Goal: Task Accomplishment & Management: Use online tool/utility

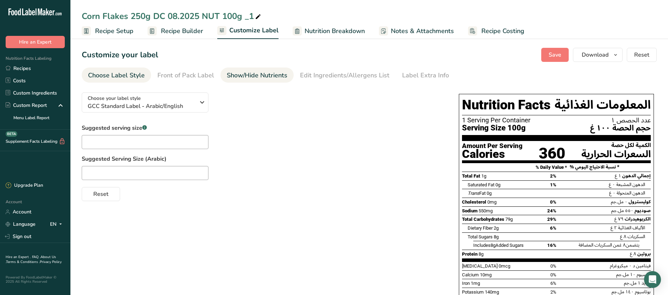
drag, startPoint x: 39, startPoint y: 65, endPoint x: 289, endPoint y: 74, distance: 250.0
click at [39, 65] on link "Recipes" at bounding box center [35, 68] width 70 height 12
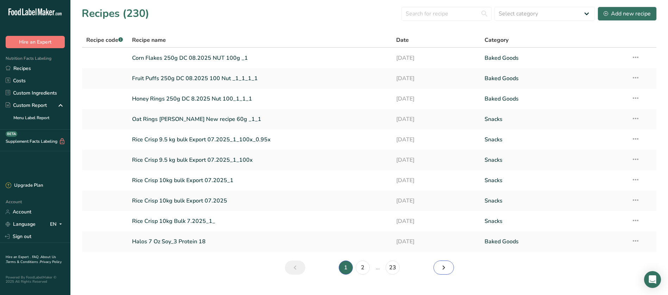
click at [444, 266] on icon "Next page" at bounding box center [443, 267] width 8 height 13
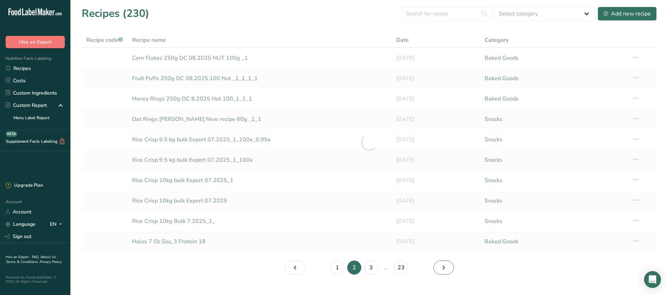
click at [444, 266] on icon "Page 3." at bounding box center [443, 267] width 8 height 13
click at [444, 266] on icon "Page 4." at bounding box center [443, 267] width 8 height 13
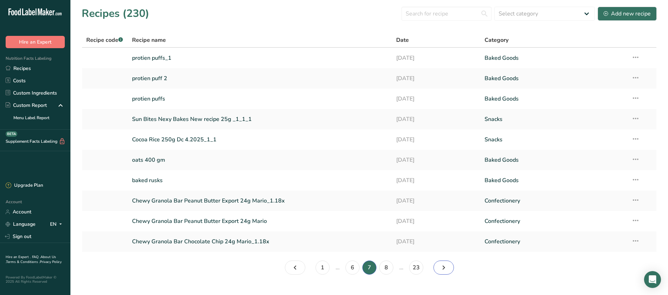
click at [441, 267] on icon "Page 8." at bounding box center [443, 267] width 8 height 13
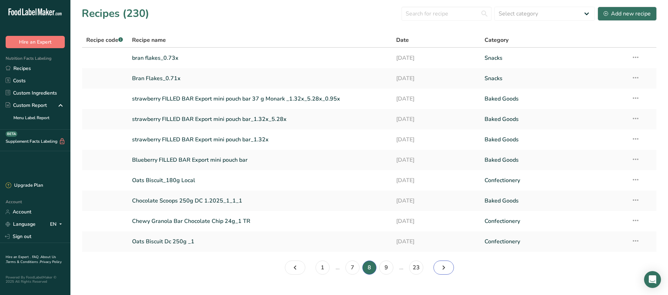
click at [441, 267] on icon "Page 9." at bounding box center [443, 267] width 8 height 13
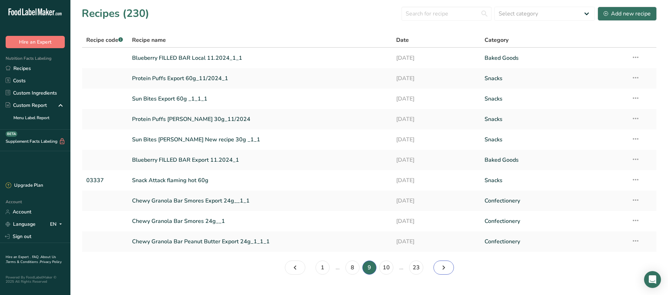
click at [440, 269] on icon "Page 10." at bounding box center [443, 267] width 8 height 13
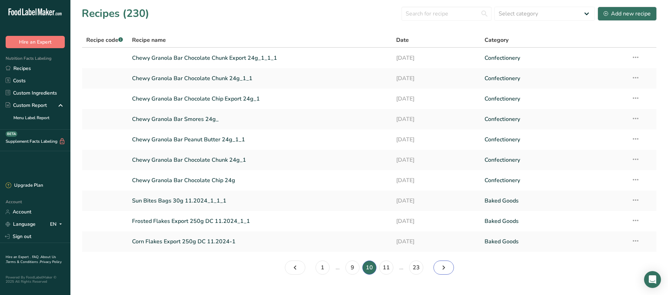
click at [440, 269] on icon "Page 11." at bounding box center [443, 267] width 8 height 13
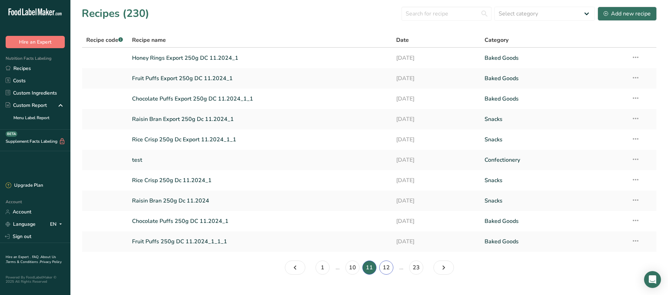
click at [387, 266] on link "12" at bounding box center [386, 268] width 14 height 14
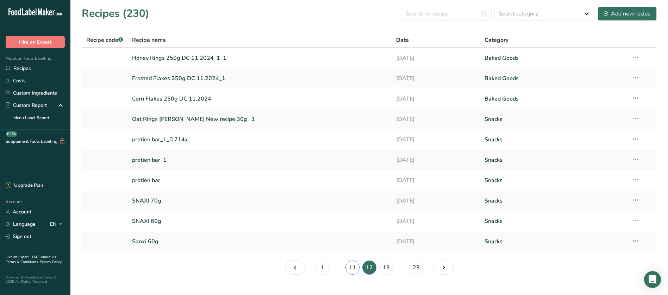
click at [354, 270] on link "11" at bounding box center [352, 268] width 14 height 14
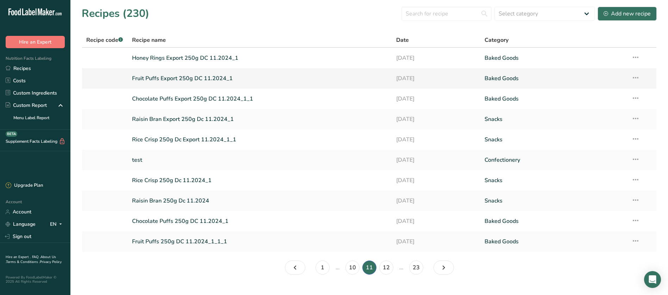
click at [183, 78] on link "Fruit Puffs Export 250g DC 11.2024_1" at bounding box center [260, 78] width 256 height 15
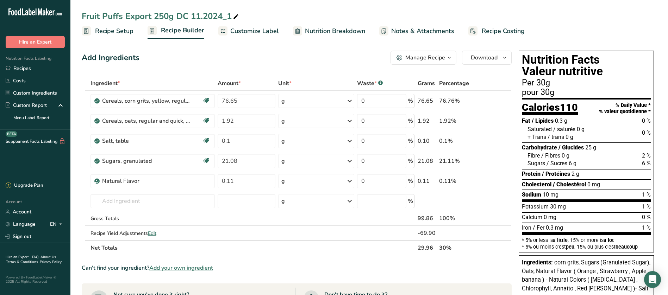
click at [451, 58] on icon "button" at bounding box center [449, 57] width 6 height 9
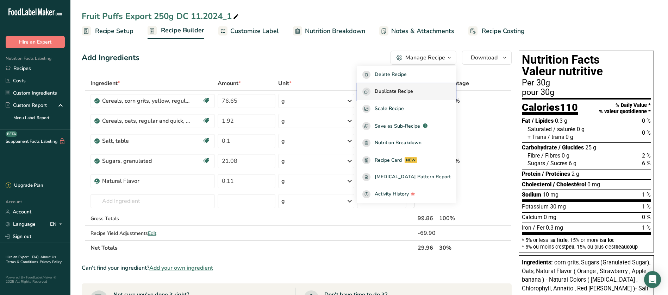
click at [413, 93] on span "Duplicate Recipe" at bounding box center [393, 92] width 38 height 8
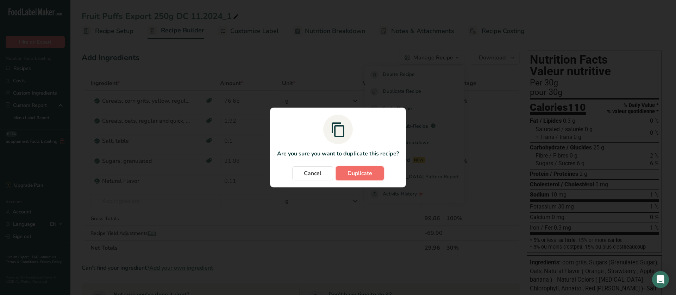
click at [361, 177] on span "Duplicate" at bounding box center [359, 173] width 25 height 8
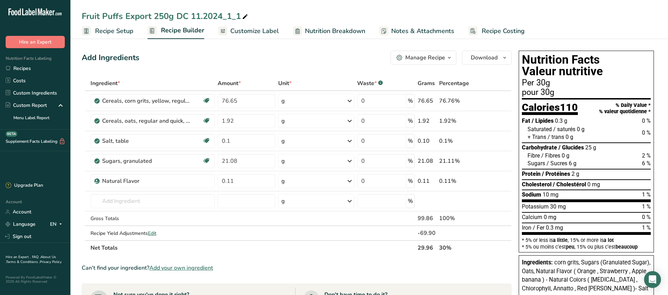
click at [124, 16] on div "Fruit Puffs Export 250g DC 11.2024_1_1" at bounding box center [166, 16] width 168 height 13
click at [121, 14] on input "Fruit Puffs Export 250g DC 11.2024_1_1" at bounding box center [369, 16] width 575 height 13
click at [206, 15] on input "Fruit Rings Export 250g DC 11.2024_1_1" at bounding box center [369, 16] width 575 height 13
click at [223, 12] on input "Fruit Rings Export 250g DC 8.2024_1_1" at bounding box center [369, 16] width 575 height 13
click at [597, 21] on input "Fruit Rings Export 250g DC 8.2025 100 Nut _1_1" at bounding box center [369, 16] width 575 height 13
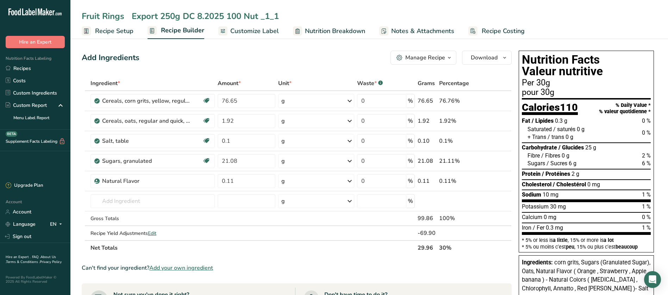
type input "Fruit Rings Export 250g DC 8.2025 100 Nut _1_1"
click at [265, 31] on span "Customize Label" at bounding box center [254, 31] width 49 height 10
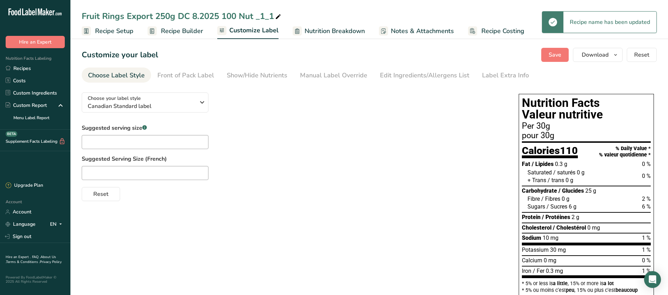
click at [197, 33] on span "Recipe Builder" at bounding box center [182, 31] width 42 height 10
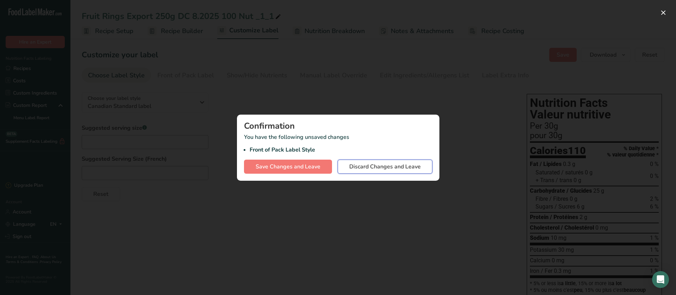
click at [385, 171] on button "Discard Changes and Leave" at bounding box center [385, 167] width 95 height 14
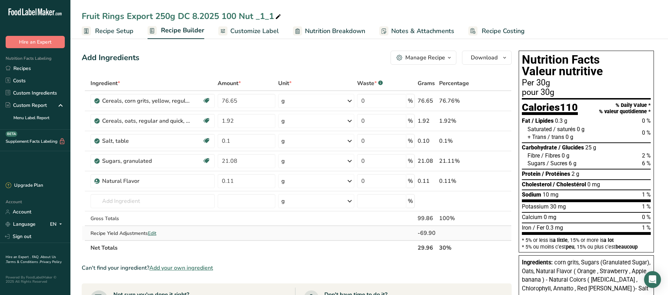
click at [154, 233] on span "Edit" at bounding box center [152, 233] width 8 height 7
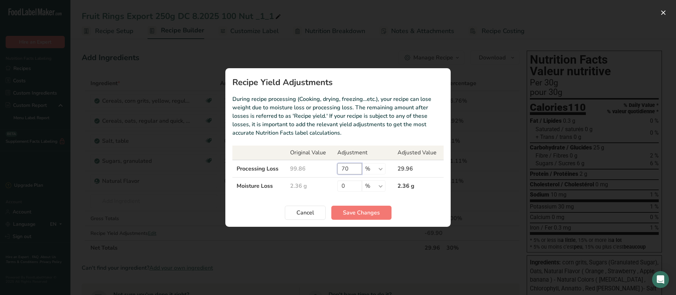
drag, startPoint x: 354, startPoint y: 170, endPoint x: 338, endPoint y: 169, distance: 15.5
click at [338, 169] on input "70" at bounding box center [349, 168] width 25 height 11
type input "0"
click at [346, 218] on button "Save Changes" at bounding box center [361, 213] width 60 height 14
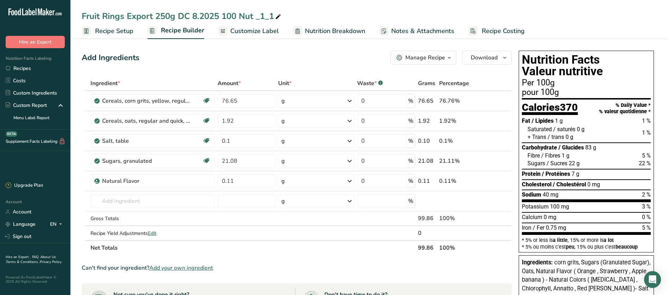
click at [186, 33] on span "Recipe Builder" at bounding box center [182, 31] width 43 height 10
click at [261, 35] on span "Customize Label" at bounding box center [254, 31] width 49 height 10
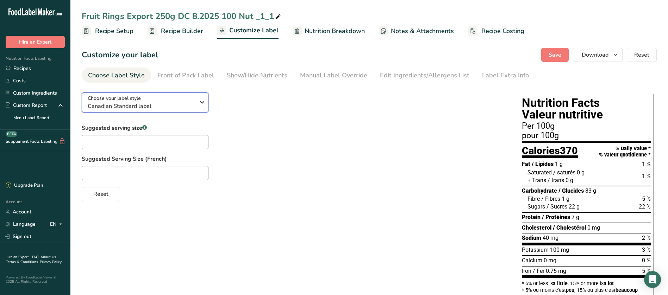
click at [201, 103] on icon "button" at bounding box center [202, 102] width 8 height 13
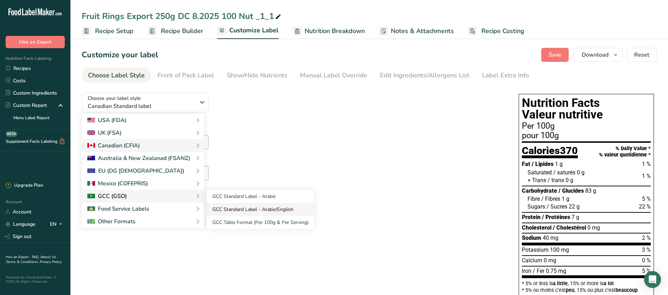
click at [230, 209] on link "GCC Standard Label - Arabic/English" at bounding box center [260, 209] width 107 height 13
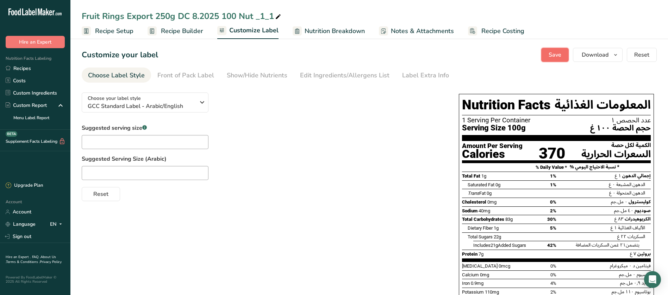
click at [562, 54] on button "Save" at bounding box center [554, 55] width 27 height 14
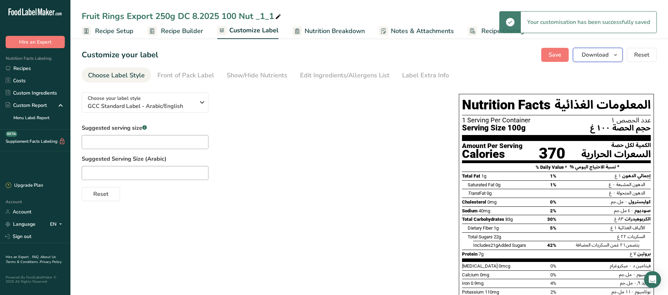
click at [611, 60] on button "Download" at bounding box center [598, 55] width 50 height 14
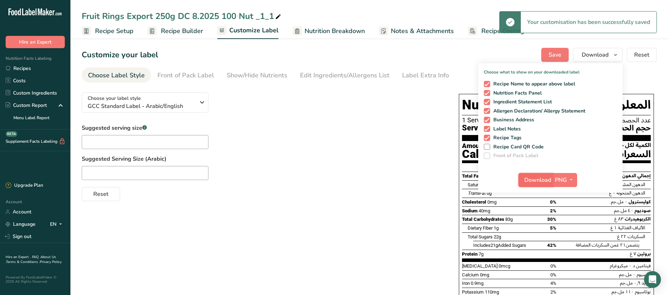
click at [536, 181] on span "Download" at bounding box center [537, 180] width 27 height 8
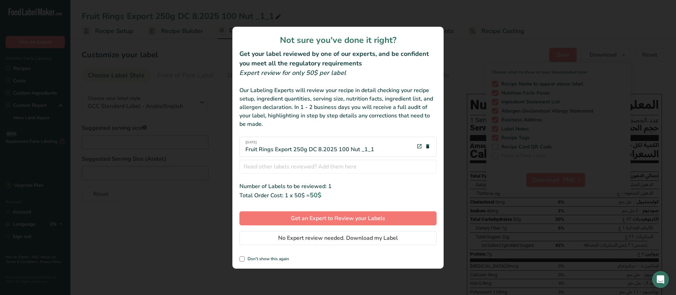
click at [456, 188] on div "review labels modal" at bounding box center [338, 147] width 676 height 295
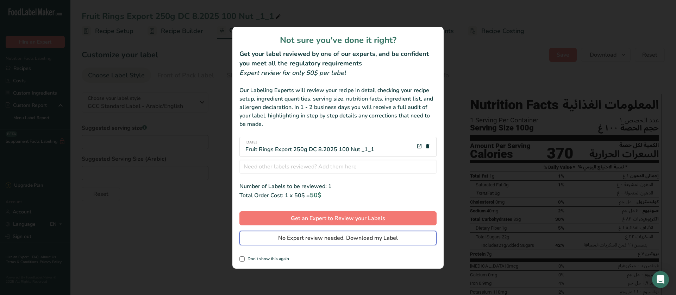
click at [357, 238] on span "No Expert review needed. Download my Label" at bounding box center [338, 238] width 120 height 8
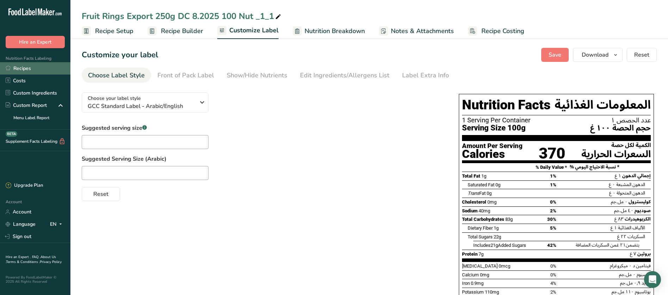
click at [28, 67] on link "Recipes" at bounding box center [35, 68] width 70 height 12
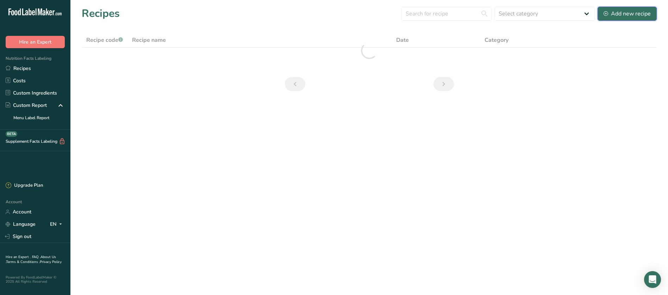
click at [624, 17] on div "Add new recipe" at bounding box center [626, 14] width 47 height 8
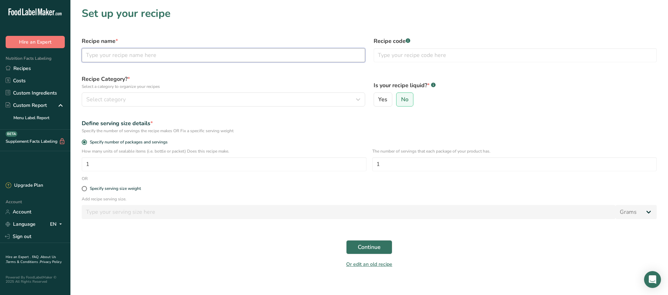
click at [101, 57] on input "text" at bounding box center [223, 55] width 283 height 14
type input "Corn Falkes Bar"
click at [124, 98] on span "Select category" at bounding box center [105, 99] width 39 height 8
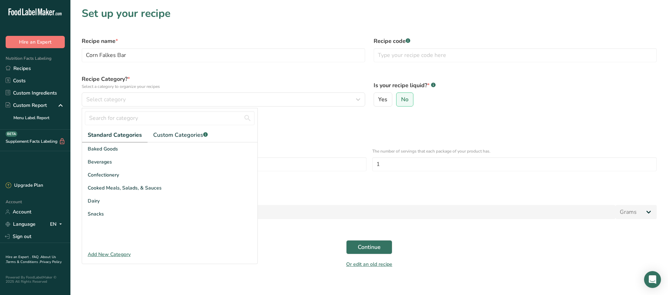
click at [255, 64] on div "Recipe name * Corn Falkes Bar" at bounding box center [223, 50] width 292 height 34
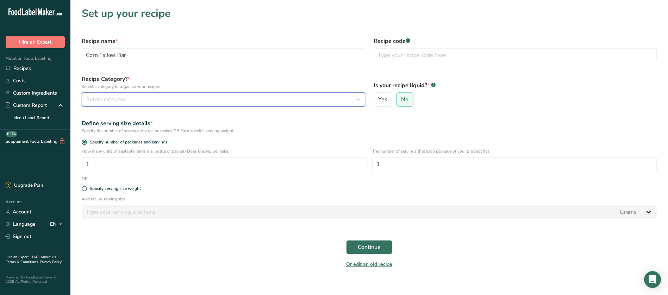
click at [153, 96] on div "Select category" at bounding box center [221, 99] width 270 height 8
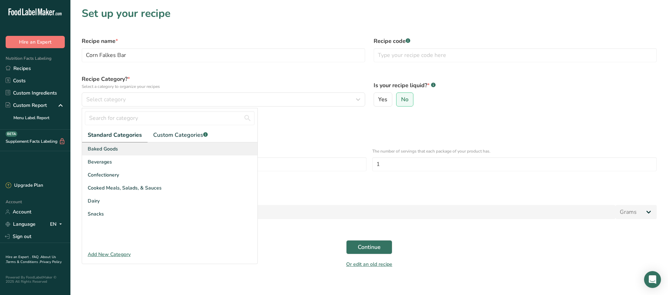
click at [122, 149] on div "Baked Goods" at bounding box center [169, 149] width 175 height 13
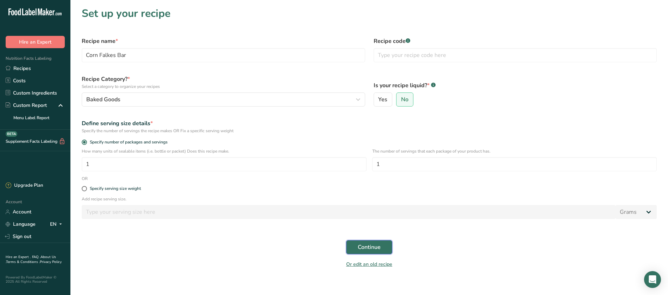
click at [353, 241] on button "Continue" at bounding box center [369, 247] width 46 height 14
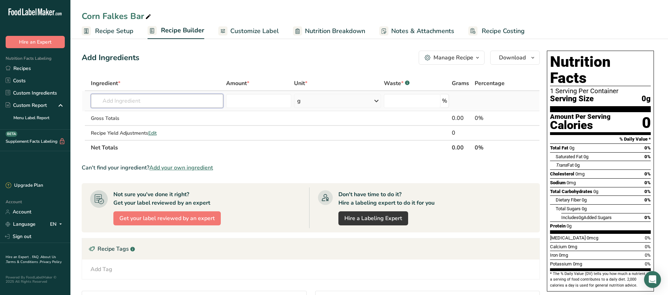
click at [151, 99] on input "text" at bounding box center [157, 101] width 132 height 14
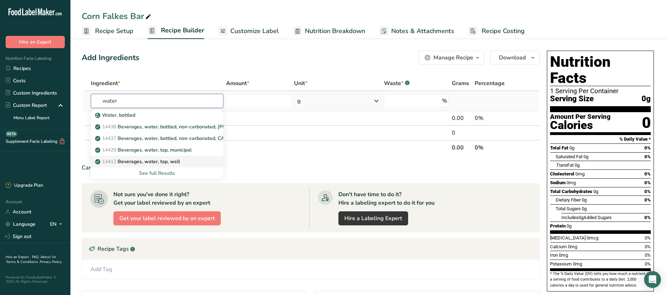
type input "water"
click at [167, 162] on p "14412 Beverages, water, tap, well" at bounding box center [137, 161] width 83 height 7
type input "Beverages, water, tap, well"
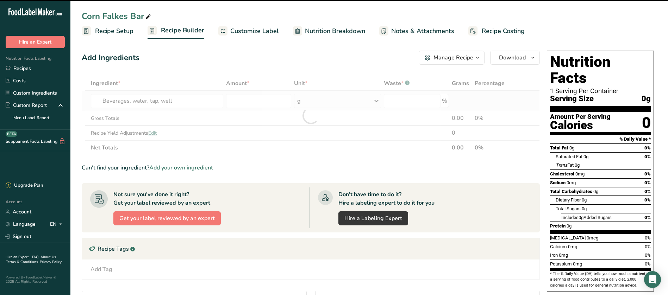
type input "0"
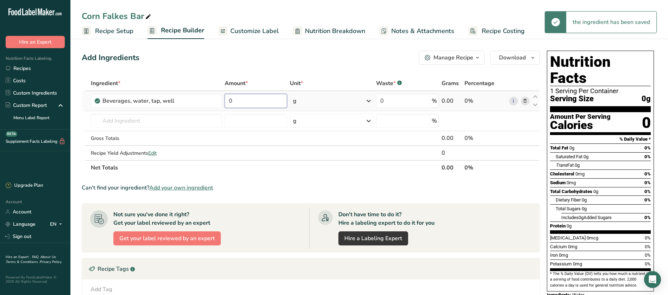
click at [262, 103] on input "0" at bounding box center [256, 101] width 63 height 14
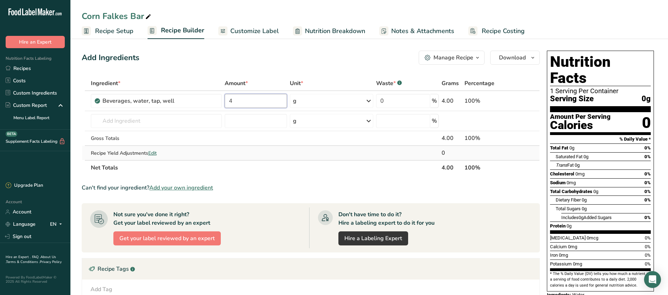
type input "4"
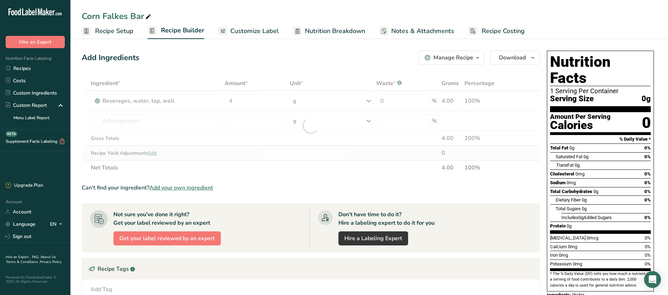
click at [269, 158] on div "Ingredient * Amount * Unit * Waste * .a-a{fill:#347362;}.b-a{fill:#fff;} Grams …" at bounding box center [311, 125] width 458 height 99
click at [138, 116] on div at bounding box center [311, 125] width 458 height 99
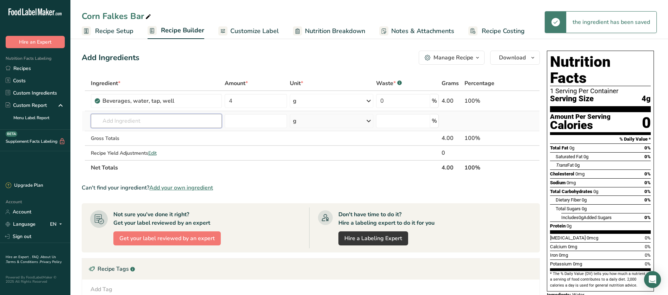
click at [134, 123] on input "text" at bounding box center [156, 121] width 131 height 14
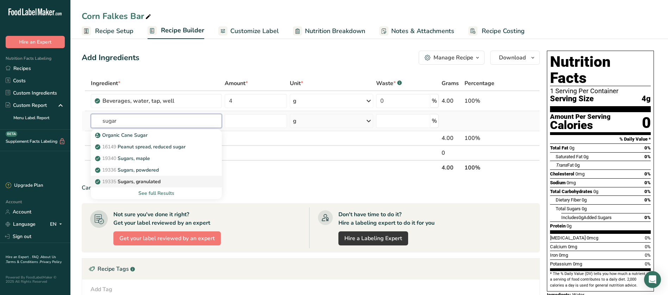
type input "sugar"
click at [163, 179] on div "19335 Sugars, granulated" at bounding box center [150, 181] width 108 height 7
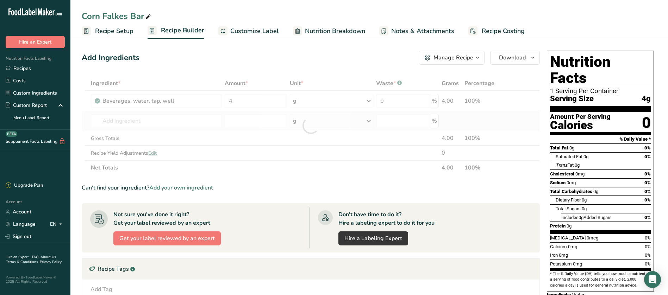
type input "Sugars, granulated"
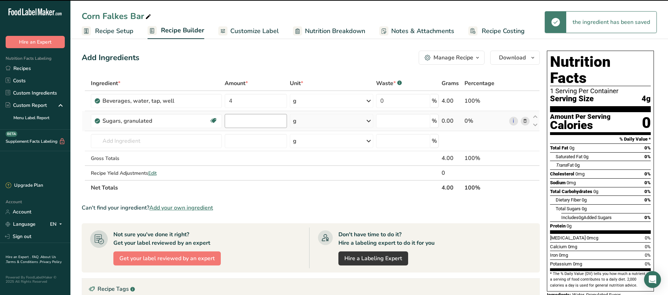
type input "0"
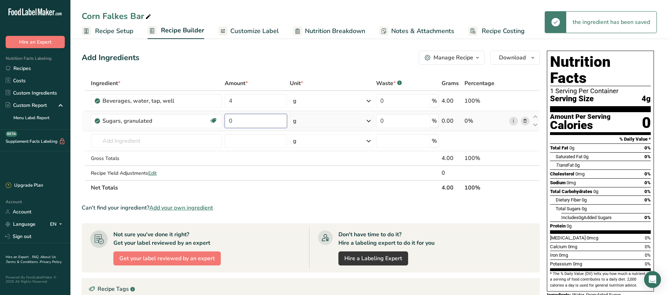
click at [232, 123] on input "0" at bounding box center [256, 121] width 63 height 14
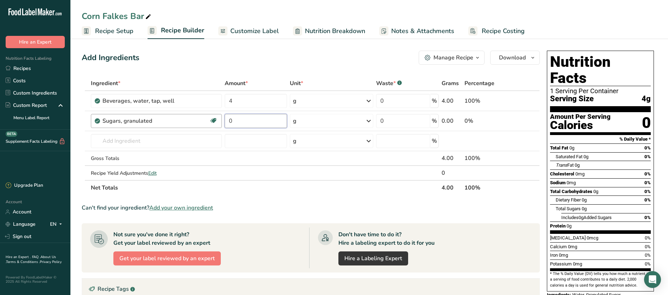
drag, startPoint x: 233, startPoint y: 123, endPoint x: 217, endPoint y: 127, distance: 16.3
click at [217, 127] on tr "Sugars, granulated Dairy free Gluten free Vegan Vegetarian Soy free 0 g Portion…" at bounding box center [310, 121] width 457 height 20
type input "4"
click at [125, 141] on div "Ingredient * Amount * Unit * Waste * .a-a{fill:#347362;}.b-a{fill:#fff;} Grams …" at bounding box center [311, 135] width 458 height 119
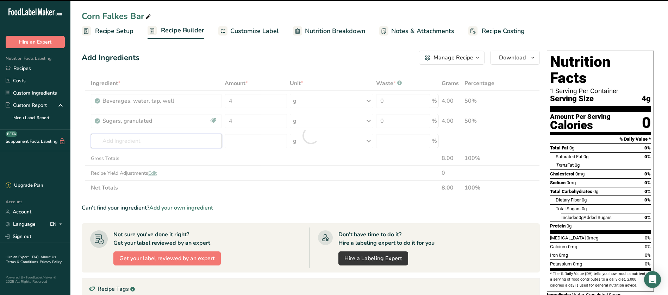
type input "G"
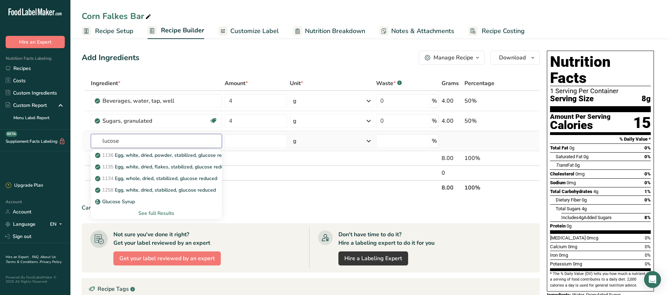
click at [102, 142] on input "lucose" at bounding box center [156, 141] width 131 height 14
click at [131, 141] on input "Glucose" at bounding box center [156, 141] width 131 height 14
type input "Glucose"
click at [121, 201] on p "Glucose Syrup" at bounding box center [115, 201] width 38 height 7
type input "Glucose Syrup"
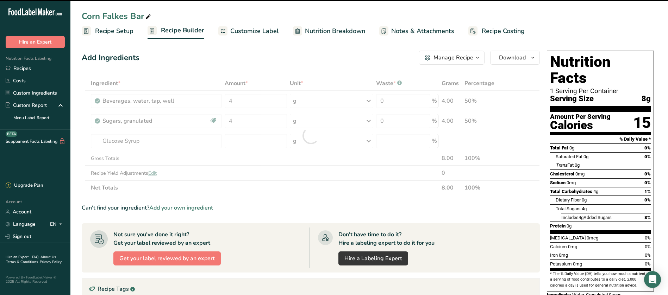
type input "0"
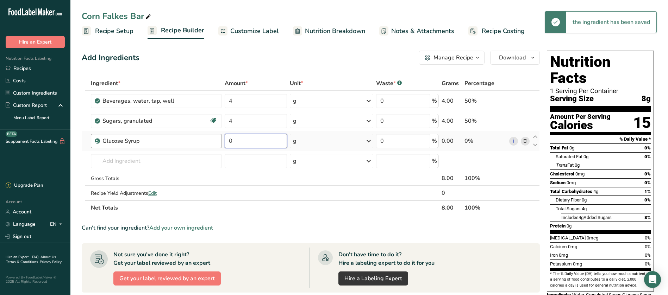
drag, startPoint x: 258, startPoint y: 139, endPoint x: 211, endPoint y: 145, distance: 47.2
click at [211, 145] on tr "Glucose Syrup 0 g Weight Units g kg mg See more Volume Units l Volume units req…" at bounding box center [310, 141] width 457 height 20
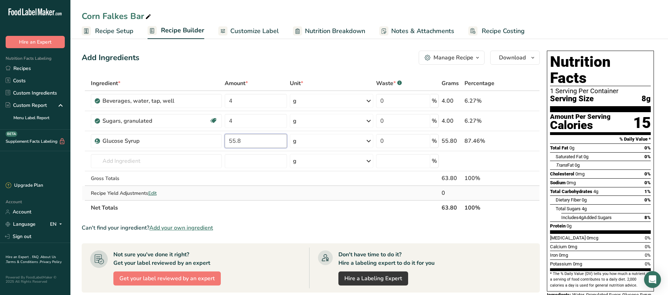
type input "55.8"
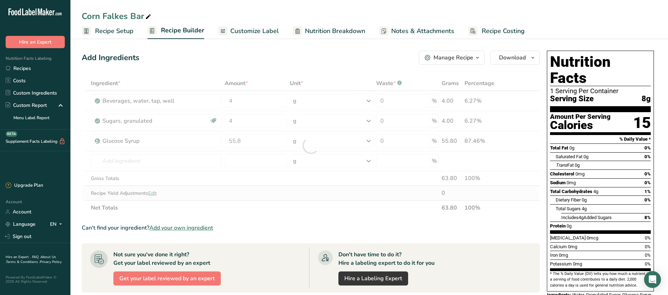
click at [248, 199] on div "Ingredient * Amount * Unit * Waste * .a-a{fill:#347362;}.b-a{fill:#fff;} Grams …" at bounding box center [311, 145] width 458 height 139
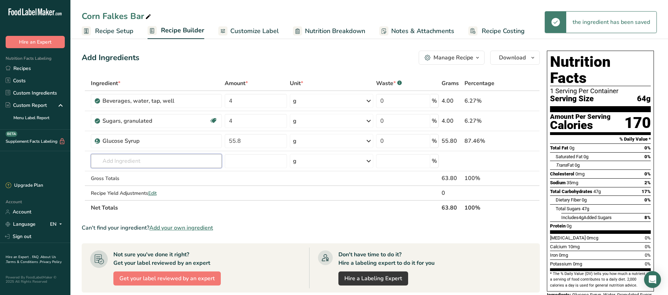
click at [130, 159] on input "text" at bounding box center [156, 161] width 131 height 14
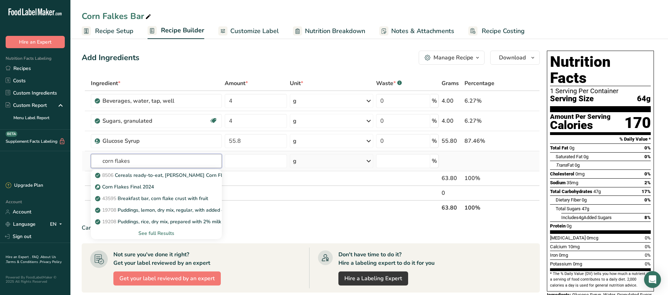
type input "corn flakes"
click at [169, 231] on div "See full Results" at bounding box center [156, 233] width 120 height 7
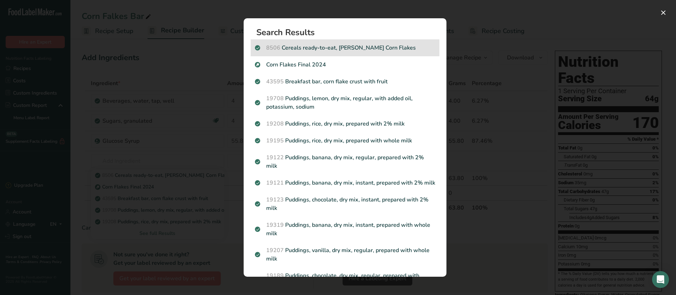
click at [356, 52] on p "8506 Cereals ready-to-eat, RALSTON Corn Flakes" at bounding box center [345, 48] width 180 height 8
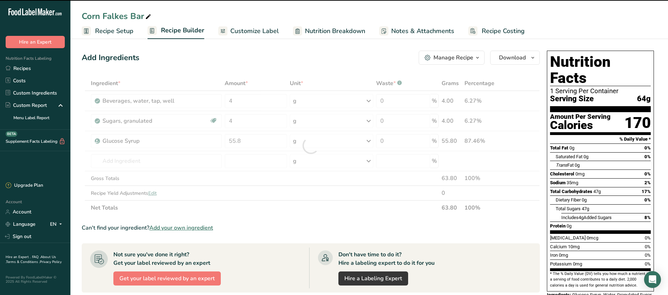
type input "0"
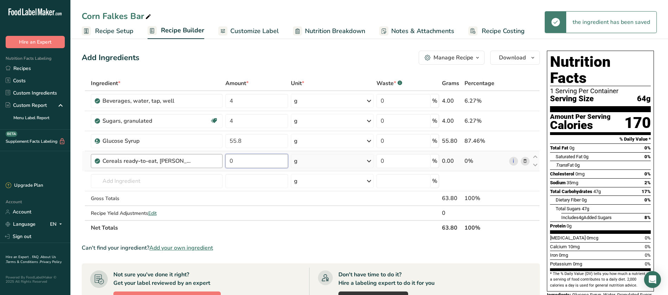
drag, startPoint x: 244, startPoint y: 161, endPoint x: 213, endPoint y: 165, distance: 30.8
click at [213, 165] on tr "Cereals ready-to-eat, RALSTON Corn Flakes 0 g Portions 1 cup (1 NLEA serving) W…" at bounding box center [310, 161] width 457 height 20
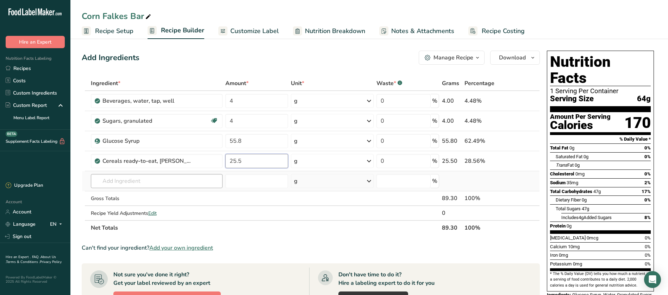
type input "25.5"
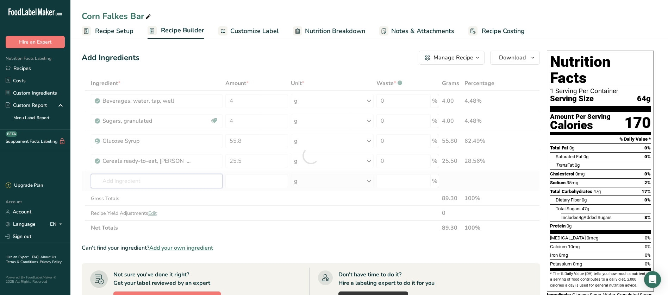
click at [147, 178] on div "Ingredient * Amount * Unit * Waste * .a-a{fill:#347362;}.b-a{fill:#fff;} Grams …" at bounding box center [311, 155] width 458 height 159
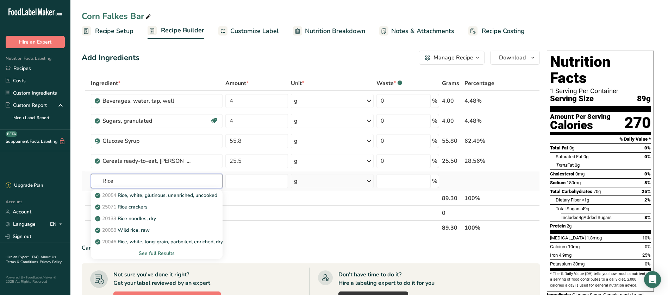
type input "Rice"
click at [170, 255] on div "See full Results" at bounding box center [156, 253] width 121 height 7
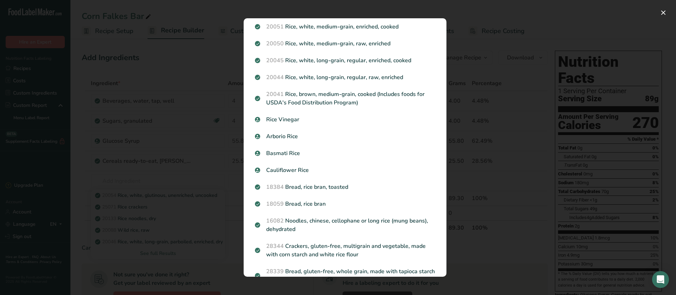
scroll to position [275, 0]
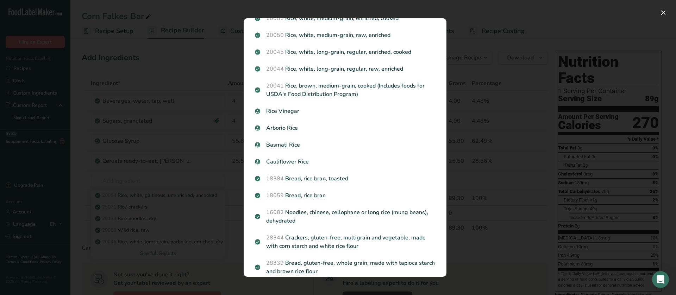
click at [539, 131] on div "Search results modal" at bounding box center [338, 147] width 676 height 295
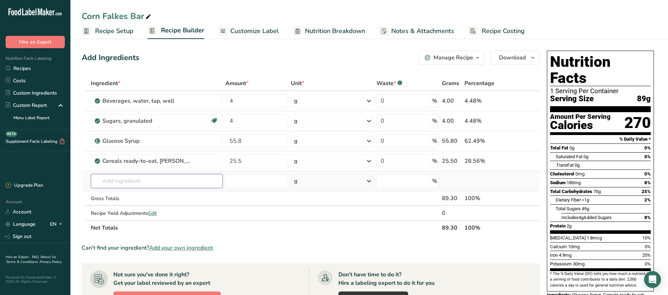
click at [122, 183] on input "text" at bounding box center [157, 181] width 132 height 14
type input "l"
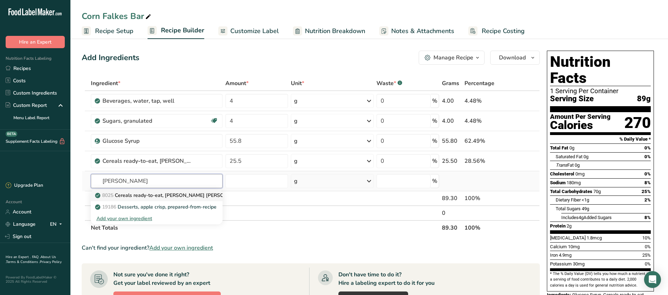
type input "krisp rice"
click at [189, 197] on p "8025 Cereals ready-to-eat, RALSTON CRISP RICE" at bounding box center [170, 195] width 149 height 7
type input "Cereals ready-to-eat, RALSTON CRISP RICE"
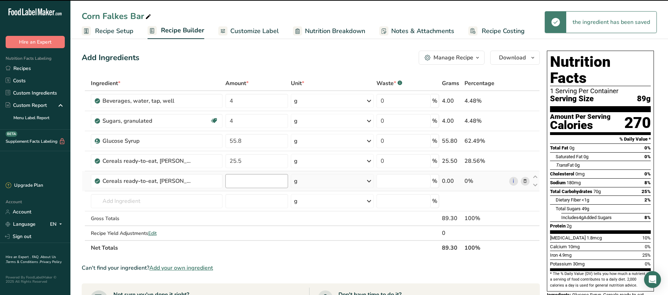
type input "0"
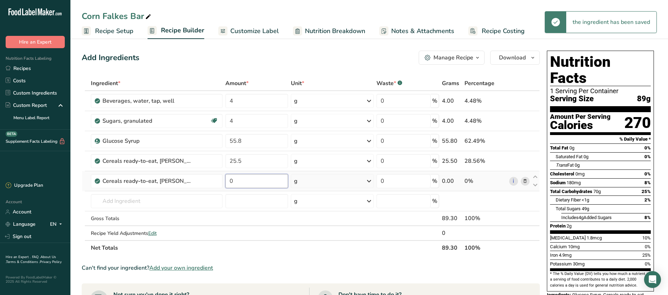
click at [236, 184] on input "0" at bounding box center [256, 181] width 62 height 14
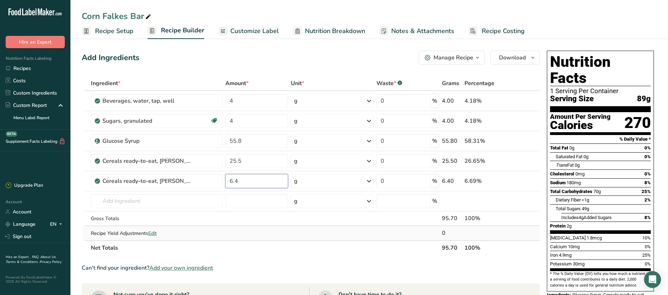
type input "6.4"
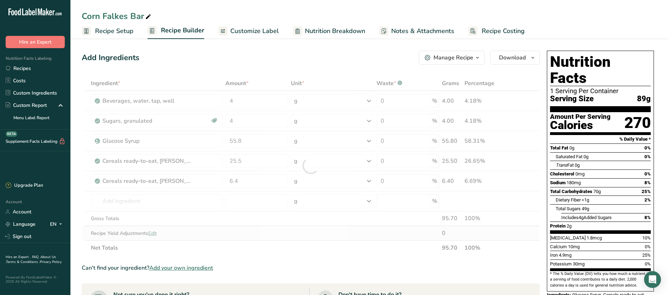
click at [304, 231] on div "Ingredient * Amount * Unit * Waste * .a-a{fill:#347362;}.b-a{fill:#fff;} Grams …" at bounding box center [311, 165] width 458 height 179
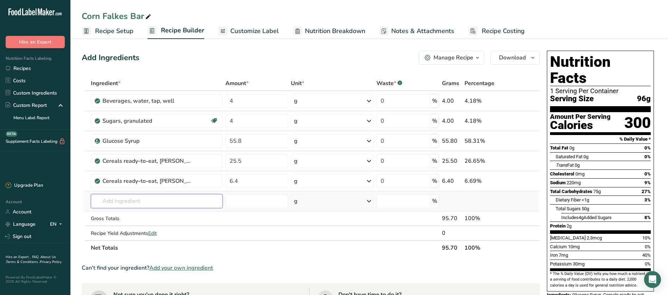
click at [134, 199] on input "text" at bounding box center [157, 201] width 132 height 14
type input "glycerine"
click at [130, 213] on p "Vegetable [MEDICAL_DATA]" at bounding box center [131, 215] width 71 height 7
type input "Vegetable [MEDICAL_DATA]"
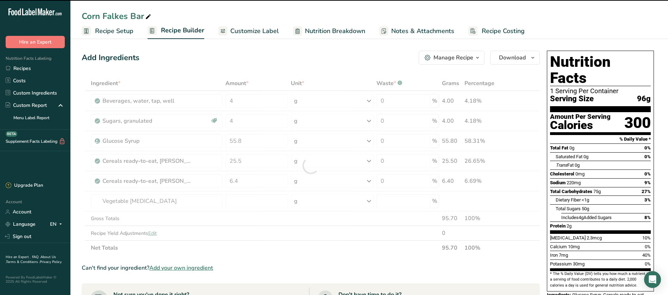
type input "0"
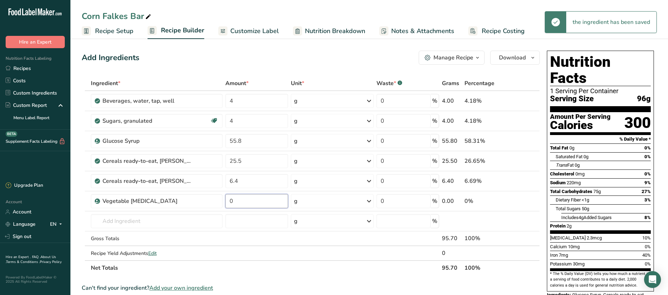
click at [241, 201] on input "0" at bounding box center [256, 201] width 62 height 14
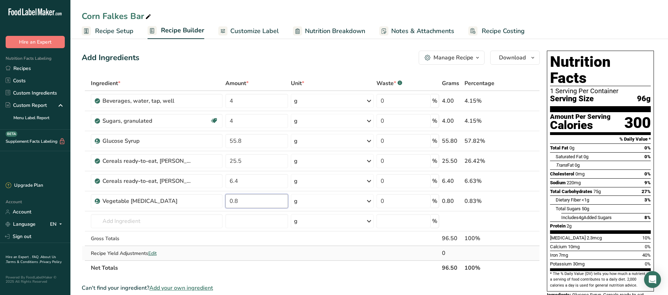
type input "0.8"
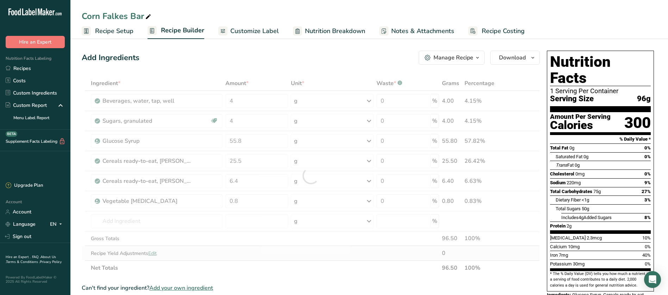
click at [283, 252] on div "Ingredient * Amount * Unit * Waste * .a-a{fill:#347362;}.b-a{fill:#fff;} Grams …" at bounding box center [311, 176] width 458 height 200
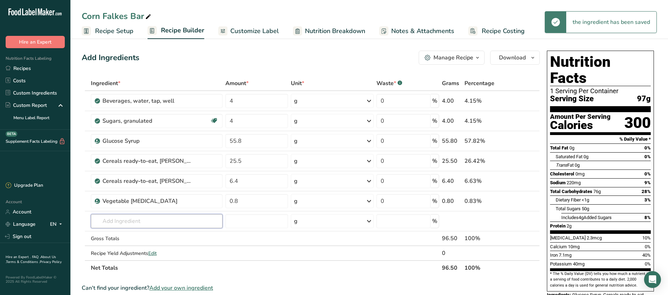
click at [136, 220] on input "text" at bounding box center [157, 221] width 132 height 14
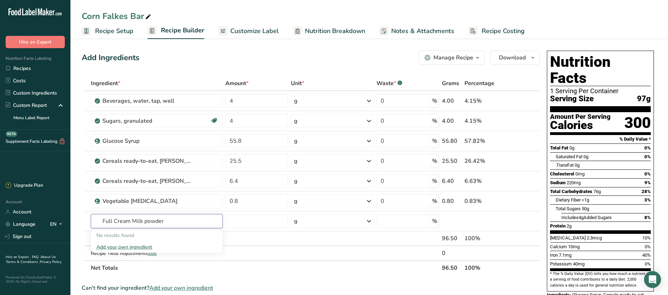
drag, startPoint x: 191, startPoint y: 222, endPoint x: 79, endPoint y: 215, distance: 111.8
click at [79, 215] on section "Add Ingredients Manage Recipe Delete Recipe Duplicate Recipe Scale Recipe Save …" at bounding box center [368, 291] width 597 height 508
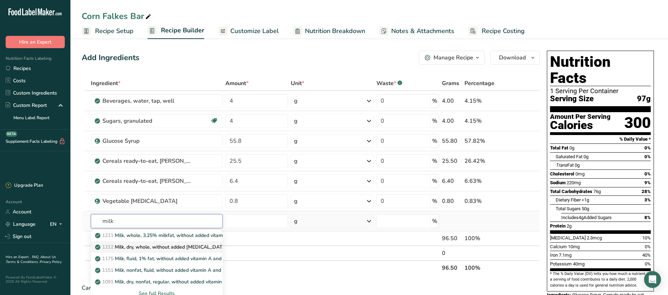
type input "milk"
click at [171, 249] on p "1212 Milk, dry, whole, without added vitamin D" at bounding box center [161, 247] width 131 height 7
type input "Milk, dry, whole, without added [MEDICAL_DATA]"
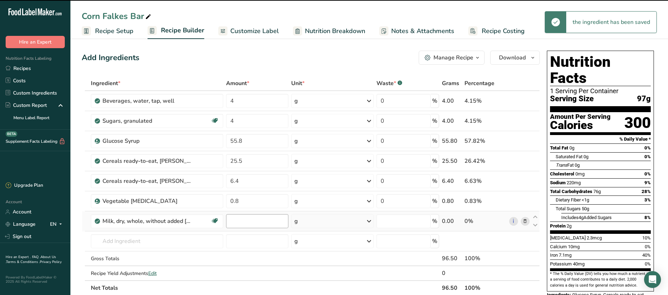
type input "0"
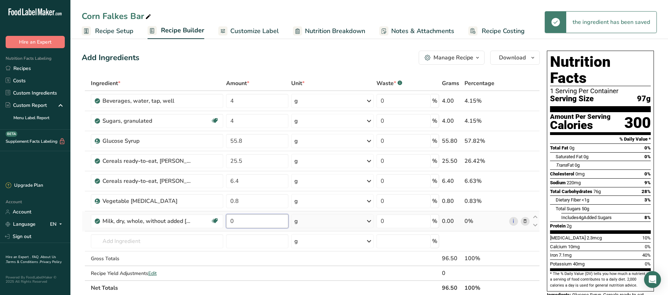
click at [240, 226] on input "0" at bounding box center [257, 221] width 62 height 14
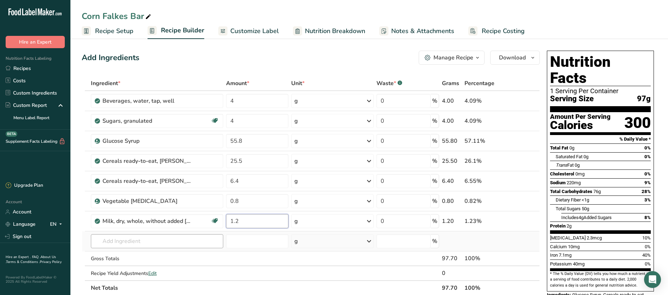
type input "1.2"
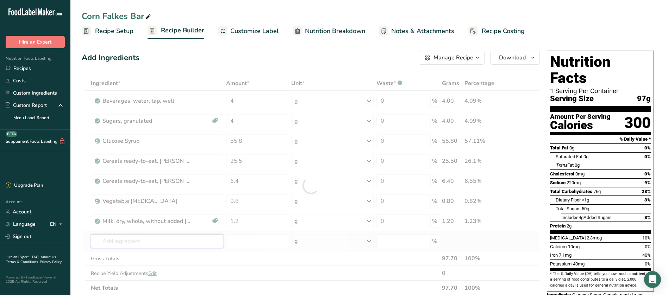
click at [160, 237] on div "Ingredient * Amount * Unit * Waste * .a-a{fill:#347362;}.b-a{fill:#fff;} Grams …" at bounding box center [311, 186] width 458 height 220
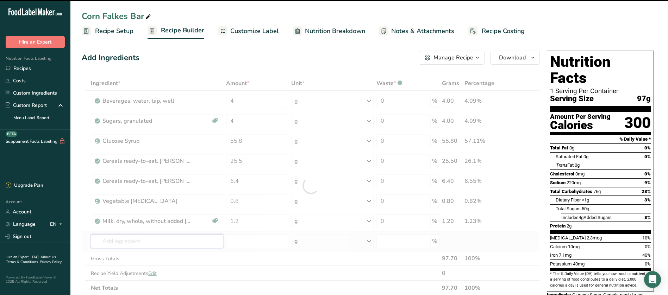
type input "S"
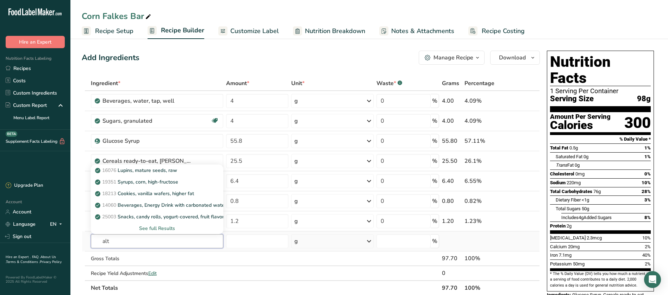
click at [99, 241] on input "alt" at bounding box center [157, 241] width 132 height 14
type input "salt"
click at [134, 173] on p "2047 Salt, table" at bounding box center [117, 170] width 42 height 7
type input "Salt, table"
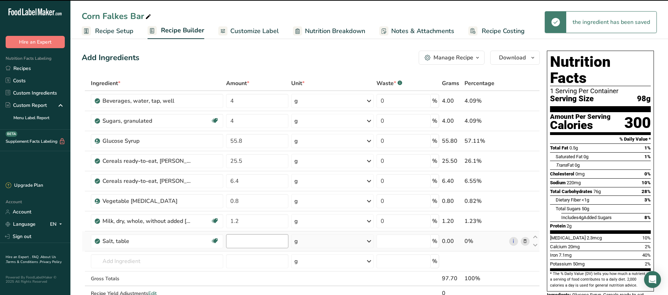
type input "0"
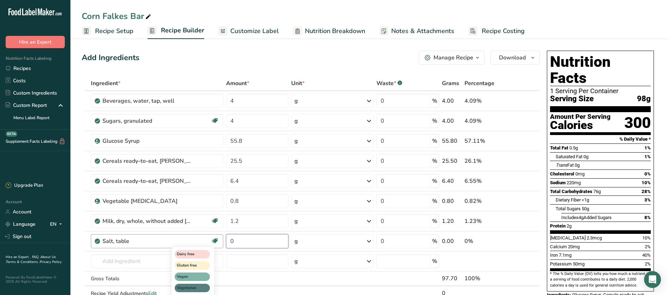
drag, startPoint x: 248, startPoint y: 243, endPoint x: 219, endPoint y: 241, distance: 30.0
click at [219, 241] on tr "Salt, table Dairy free Gluten free Vegan Vegetarian Soy free 0 g Portions 1 tsp…" at bounding box center [310, 242] width 457 height 20
type input "0.4"
click at [334, 260] on div "Ingredient * Amount * Unit * Waste * .a-a{fill:#347362;}.b-a{fill:#fff;} Grams …" at bounding box center [311, 196] width 458 height 240
click at [157, 262] on input "text" at bounding box center [157, 261] width 132 height 14
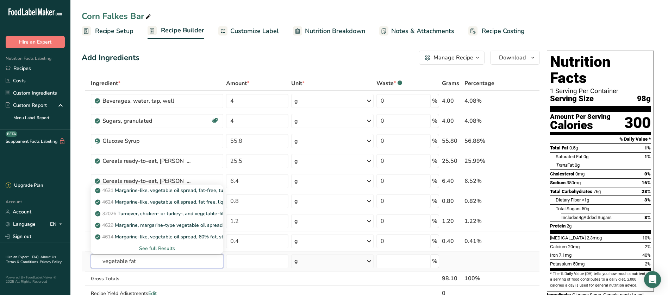
type input "vegetable fat"
click at [170, 251] on div "See full Results" at bounding box center [156, 248] width 121 height 7
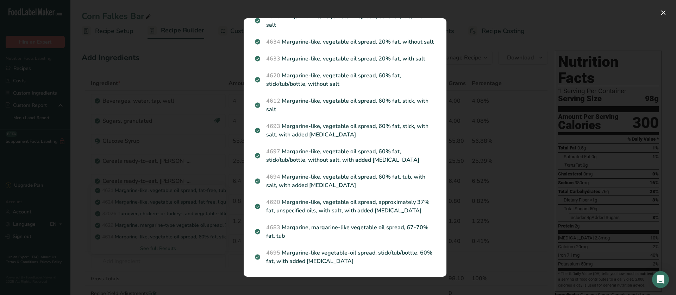
scroll to position [158, 0]
click at [463, 47] on div "Search results modal" at bounding box center [338, 147] width 676 height 295
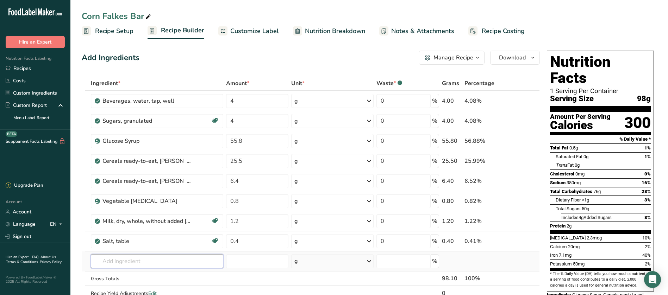
click at [126, 257] on input "text" at bounding box center [157, 261] width 132 height 14
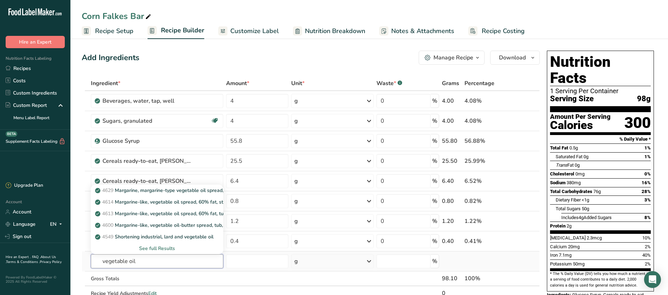
type input "vegetable oil"
click at [169, 251] on div "See full Results" at bounding box center [156, 248] width 121 height 7
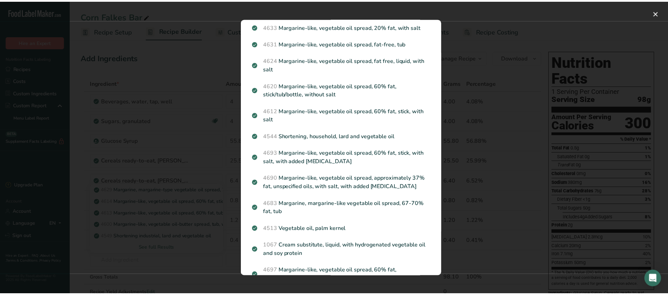
scroll to position [169, 0]
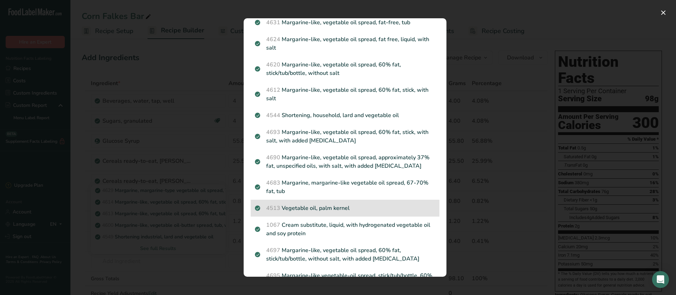
click at [326, 213] on p "4513 Vegetable oil, palm kernel" at bounding box center [345, 208] width 180 height 8
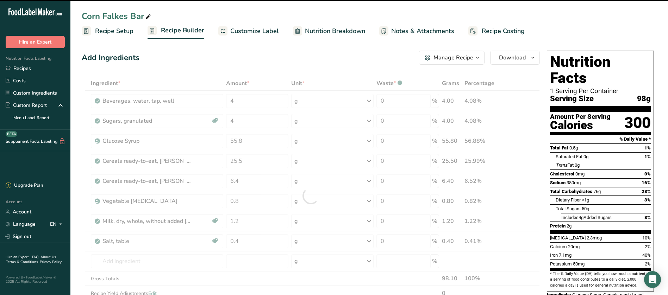
type input "0"
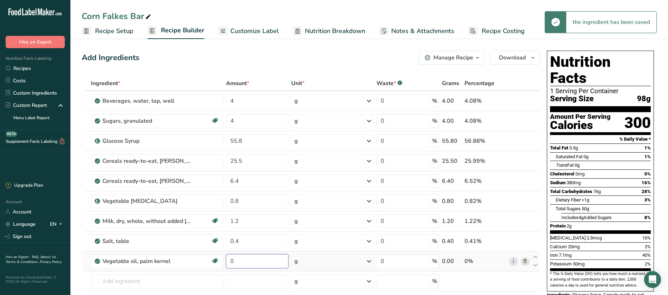
drag, startPoint x: 244, startPoint y: 259, endPoint x: 225, endPoint y: 259, distance: 19.4
click at [225, 259] on td "0" at bounding box center [257, 262] width 65 height 20
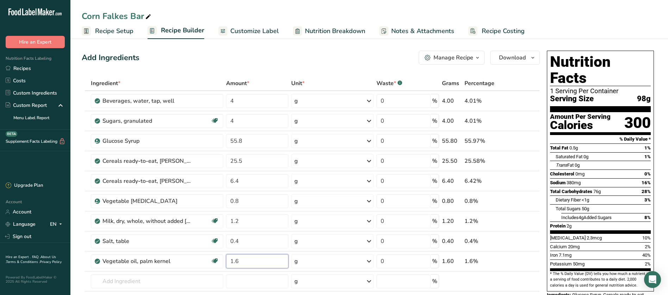
type input "1.6"
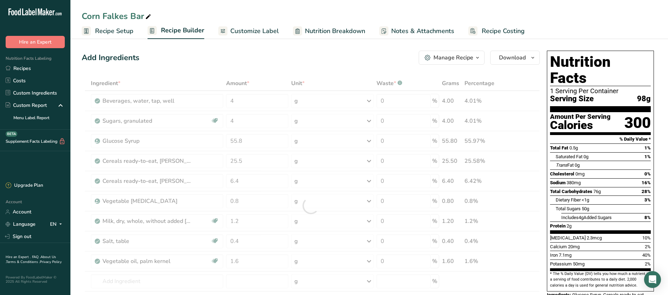
click at [575, 24] on ul "Recipe Setup Recipe Builder Customize Label Nutrition Breakdown Notes & Attachm…" at bounding box center [368, 31] width 597 height 17
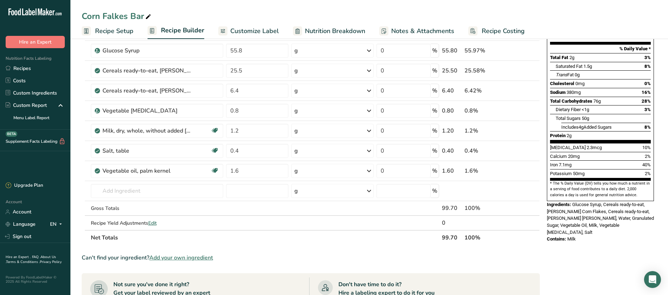
scroll to position [106, 0]
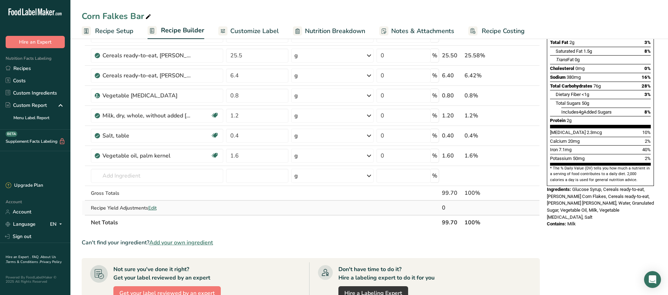
click at [159, 208] on div "Recipe Yield Adjustments Edit" at bounding box center [157, 207] width 132 height 7
click at [156, 209] on span "Edit" at bounding box center [152, 208] width 8 height 7
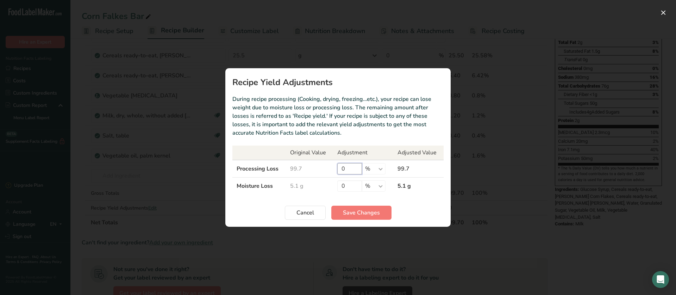
drag, startPoint x: 354, startPoint y: 170, endPoint x: 326, endPoint y: 172, distance: 28.6
click at [326, 172] on tr "Processing Loss 99.7 0 % g kg mg mcg lb oz 99.7" at bounding box center [337, 169] width 211 height 18
type input "70"
click at [361, 216] on span "Save Changes" at bounding box center [361, 213] width 37 height 8
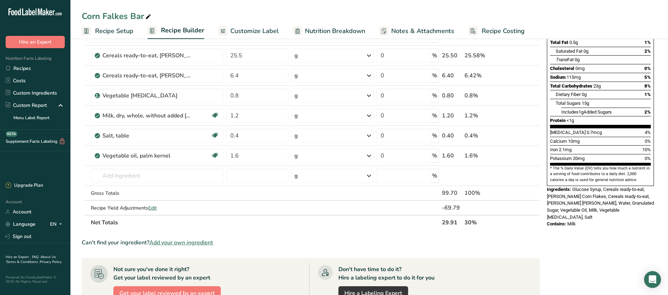
scroll to position [0, 0]
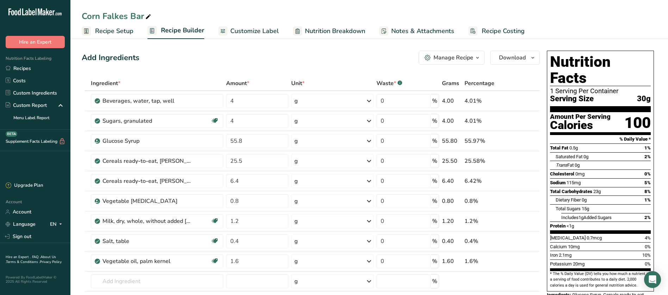
click at [239, 29] on span "Customize Label" at bounding box center [254, 31] width 49 height 10
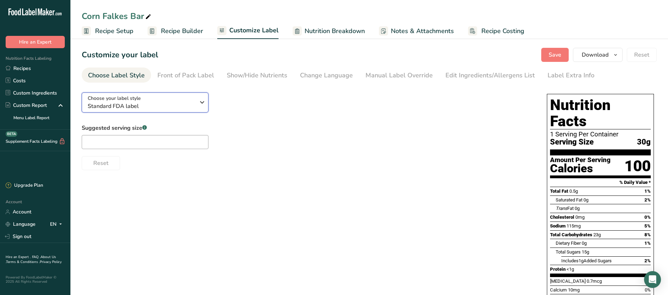
click at [197, 107] on div "Choose your label style Standard FDA label" at bounding box center [144, 103] width 113 height 16
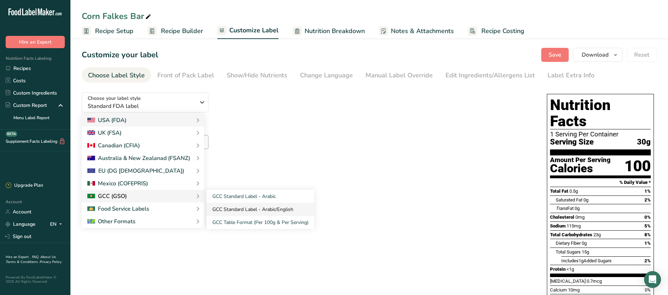
click at [264, 207] on link "GCC Standard Label - Arabic/English" at bounding box center [260, 209] width 107 height 13
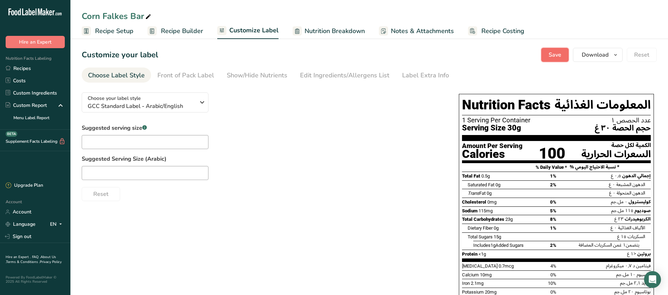
click at [559, 57] on span "Save" at bounding box center [554, 55] width 13 height 8
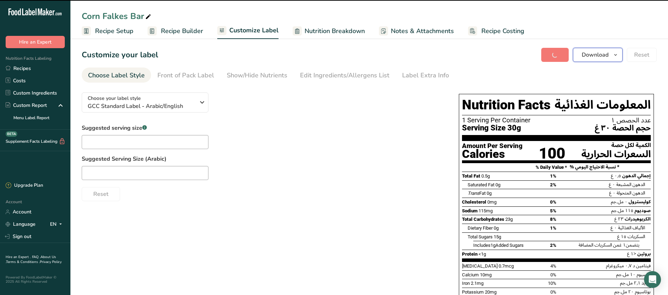
click at [614, 56] on icon "button" at bounding box center [615, 55] width 6 height 9
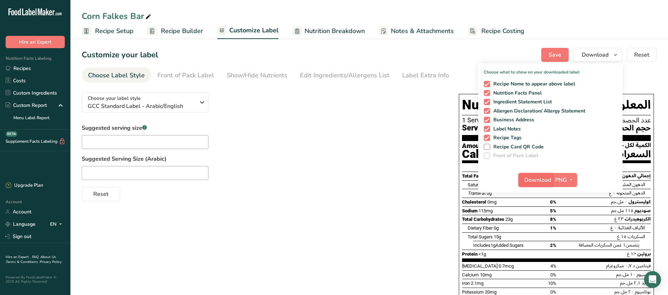
click at [536, 183] on span "Download" at bounding box center [537, 180] width 27 height 8
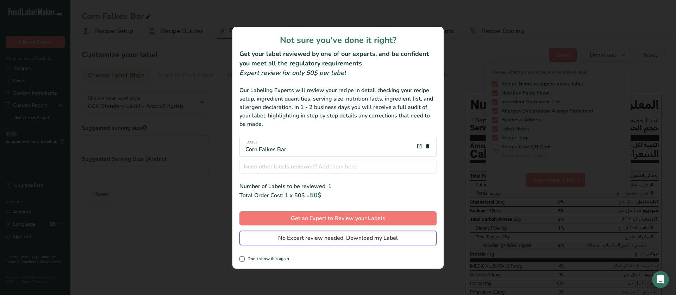
click at [353, 236] on span "No Expert review needed. Download my Label" at bounding box center [338, 238] width 120 height 8
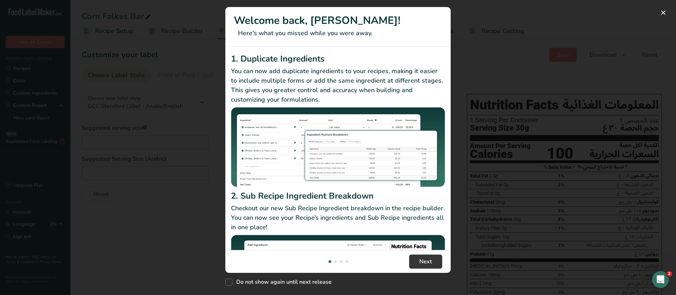
click at [513, 85] on div "New Features" at bounding box center [338, 147] width 676 height 295
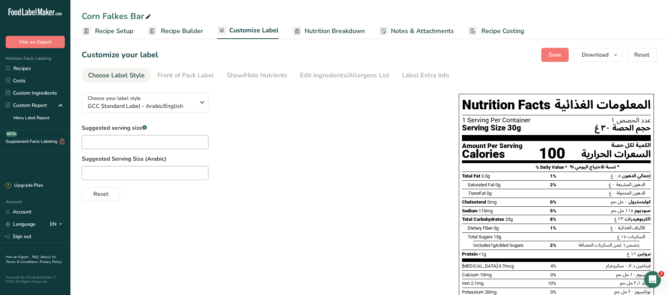
click at [108, 34] on span "Recipe Setup" at bounding box center [114, 31] width 38 height 10
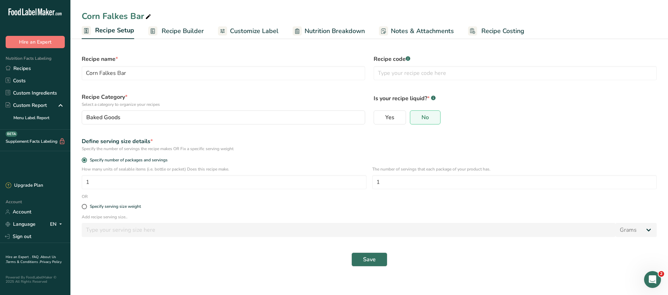
click at [189, 32] on span "Recipe Builder" at bounding box center [183, 31] width 42 height 10
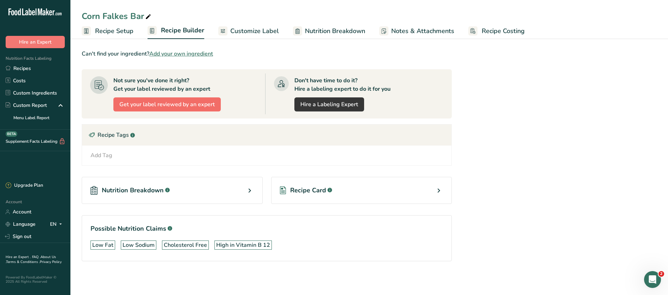
scroll to position [31, 0]
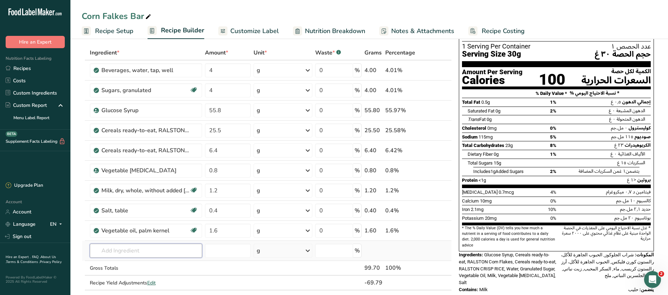
click at [127, 252] on input "text" at bounding box center [146, 251] width 112 height 14
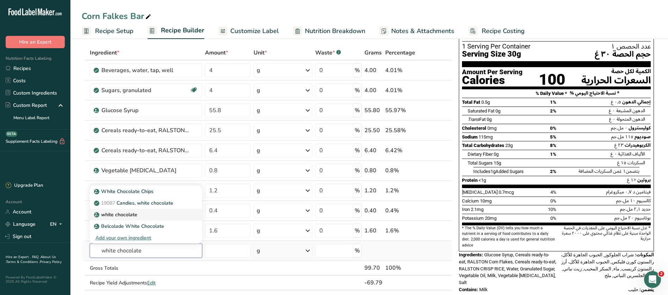
type input "white chocolate"
click at [128, 216] on p "white chocolate" at bounding box center [116, 214] width 42 height 7
type input "white chocolate"
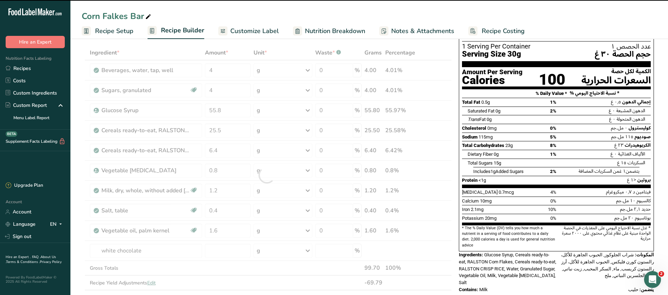
type input "0"
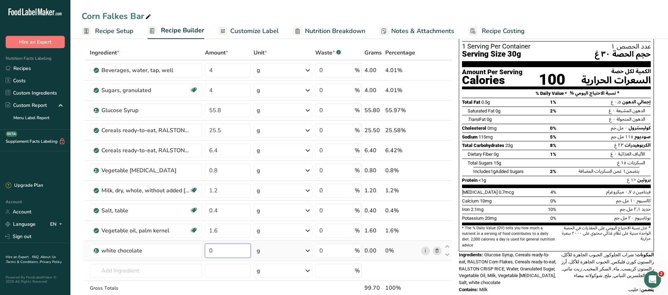
drag, startPoint x: 221, startPoint y: 251, endPoint x: 203, endPoint y: 251, distance: 18.3
click at [203, 251] on tr "white chocolate 0 g Weight Units g kg mg See more Volume Units l Volume units r…" at bounding box center [266, 251] width 369 height 20
type input "10"
click at [441, 275] on div "Ingredient * Amount * Unit * Waste * .a-a{fill:#347362;}.b-a{fill:#fff;} Grams …" at bounding box center [267, 185] width 370 height 280
drag, startPoint x: 231, startPoint y: 71, endPoint x: 203, endPoint y: 70, distance: 28.2
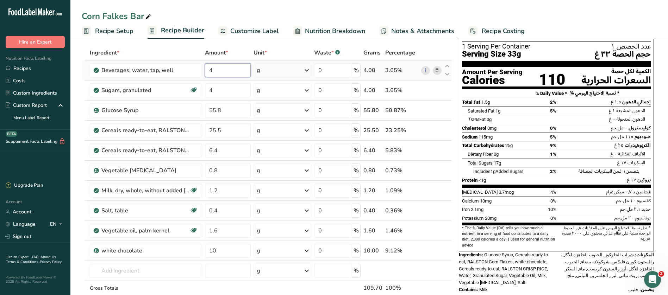
click at [203, 70] on tr "Beverages, water, tap, well 4 g Portions 1 fl oz 1 serving 8 fl oz 8 fl oz 1 li…" at bounding box center [266, 71] width 369 height 20
type input "3.6"
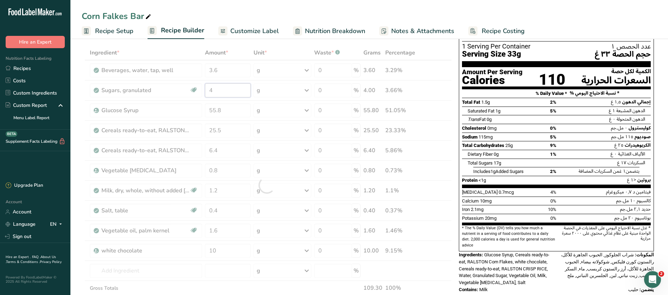
click at [216, 95] on div "Ingredient * Amount * Unit * Waste * .a-a{fill:#347362;}.b-a{fill:#fff;} Grams …" at bounding box center [267, 185] width 370 height 280
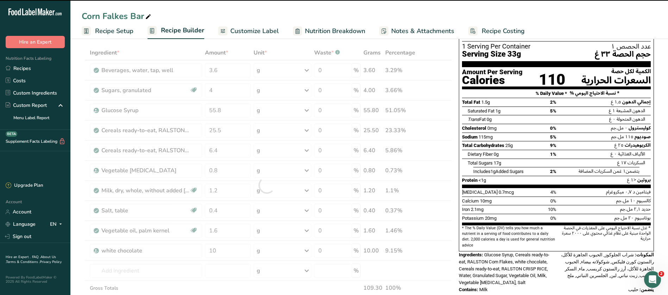
drag, startPoint x: 216, startPoint y: 89, endPoint x: 203, endPoint y: 93, distance: 13.6
click at [203, 93] on div at bounding box center [267, 185] width 370 height 280
click at [213, 93] on div at bounding box center [267, 185] width 370 height 280
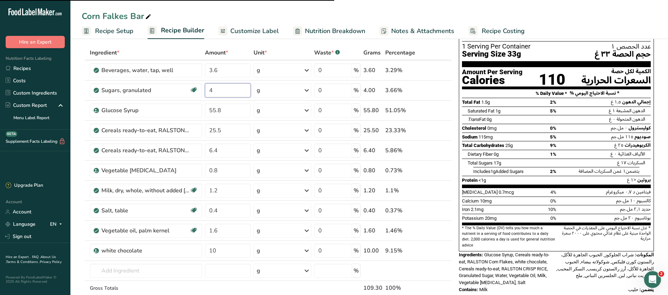
click at [215, 92] on input "4" at bounding box center [228, 90] width 46 height 14
click at [257, 151] on div "Ingredient * Amount * Unit * Waste * .a-a{fill:#347362;}.b-a{fill:#fff;} Grams …" at bounding box center [267, 185] width 370 height 280
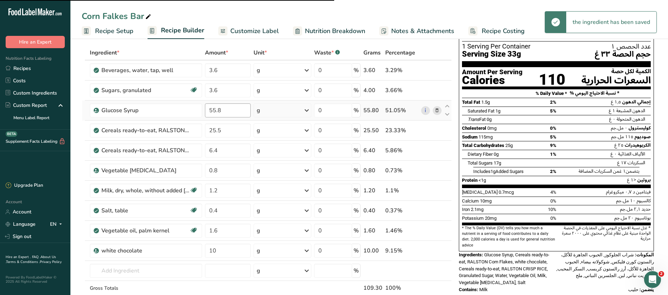
type input "4"
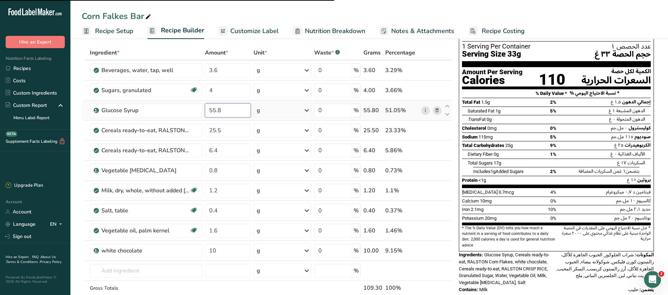
drag, startPoint x: 232, startPoint y: 108, endPoint x: 203, endPoint y: 114, distance: 30.2
click at [203, 114] on tr "Glucose Syrup 55.8 g Weight Units g kg mg See more Volume Units l Volume units …" at bounding box center [266, 111] width 369 height 20
type input "50.2"
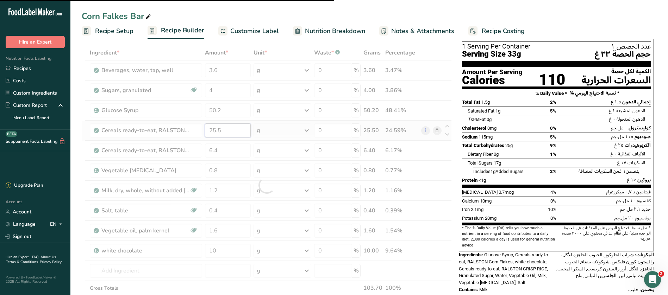
click at [238, 133] on div "Ingredient * Amount * Unit * Waste * .a-a{fill:#347362;}.b-a{fill:#fff;} Grams …" at bounding box center [267, 185] width 370 height 280
click at [229, 130] on div at bounding box center [267, 185] width 370 height 280
click at [222, 151] on div at bounding box center [267, 185] width 370 height 280
type input "3.6"
type input "55.8"
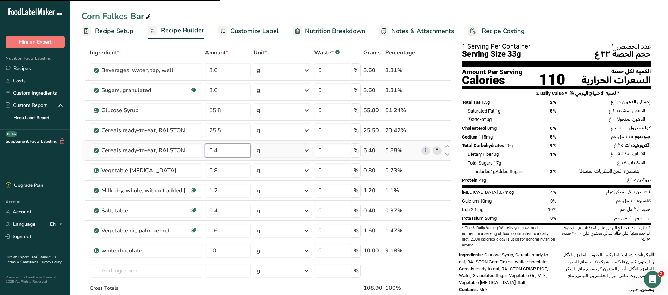
drag, startPoint x: 227, startPoint y: 148, endPoint x: 204, endPoint y: 150, distance: 22.2
click at [205, 150] on input "6.4" at bounding box center [228, 151] width 46 height 14
type input "5.76"
click at [252, 185] on div "Ingredient * Amount * Unit * Waste * .a-a{fill:#347362;}.b-a{fill:#fff;} Grams …" at bounding box center [267, 185] width 370 height 280
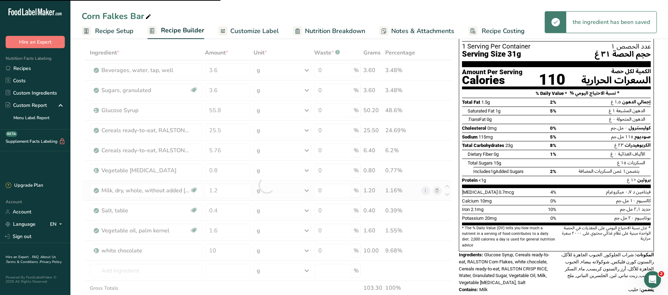
type input "50.2"
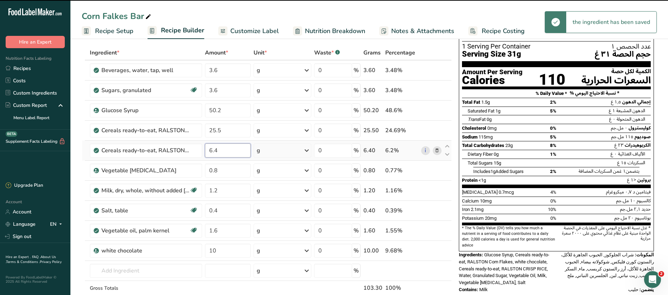
click at [220, 150] on input "6.4" at bounding box center [228, 151] width 46 height 14
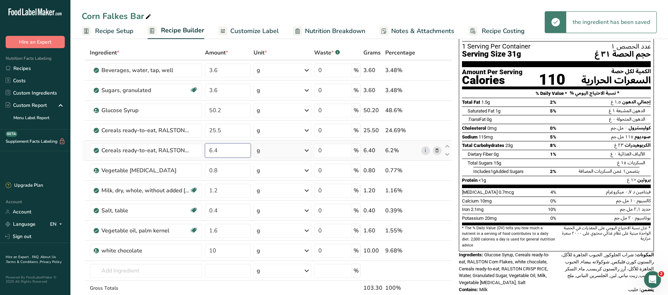
type input "6"
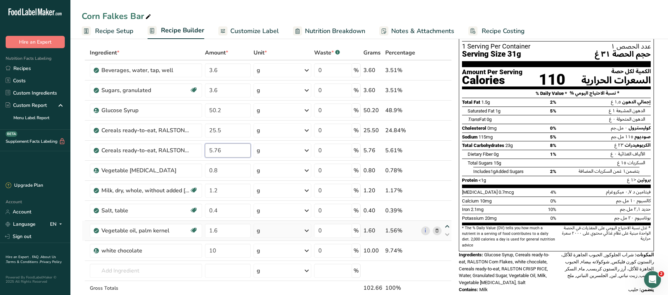
type input "5.76"
click at [449, 225] on div "Ingredient * Amount * Unit * Waste * .a-a{fill:#347362;}.b-a{fill:#fff;} Grams …" at bounding box center [267, 185] width 370 height 280
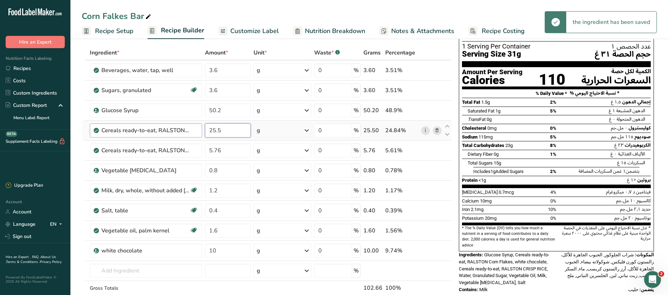
drag, startPoint x: 229, startPoint y: 134, endPoint x: 189, endPoint y: 134, distance: 39.8
click at [189, 134] on tr "Cereals ready-to-eat, RALSTON Corn Flakes 25.5 g Portions 1 cup (1 NLEA serving…" at bounding box center [266, 131] width 369 height 20
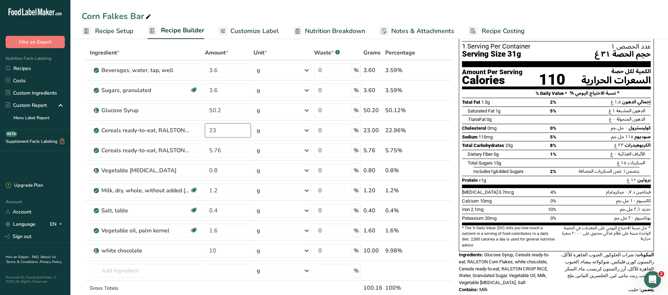
type input "23"
click at [356, 6] on div "Corn Falkes Bar Recipe Setup Recipe Builder Customize Label Nutrition Breakdown…" at bounding box center [368, 19] width 597 height 39
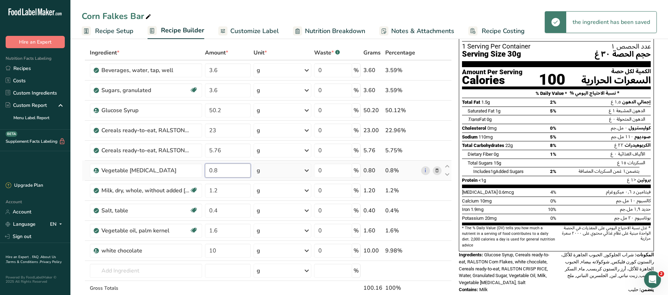
click at [227, 170] on input "0.8" at bounding box center [228, 171] width 46 height 14
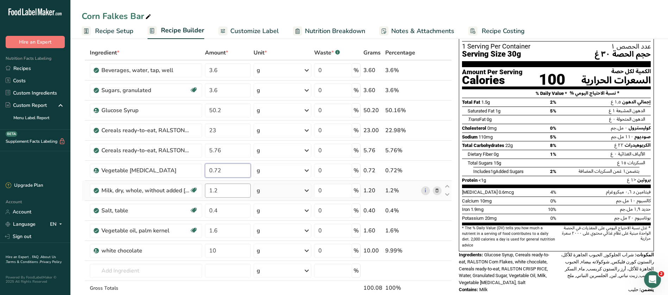
type input "0.72"
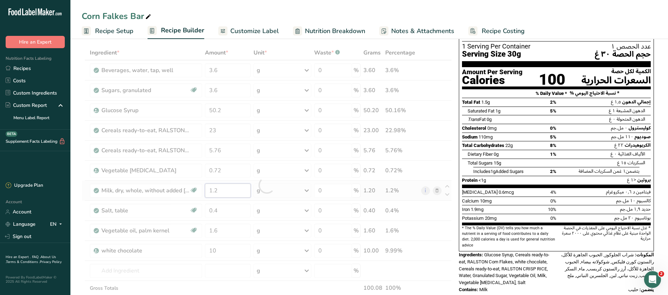
click at [233, 196] on div "Ingredient * Amount * Unit * Waste * .a-a{fill:#347362;}.b-a{fill:#fff;} Grams …" at bounding box center [267, 185] width 370 height 280
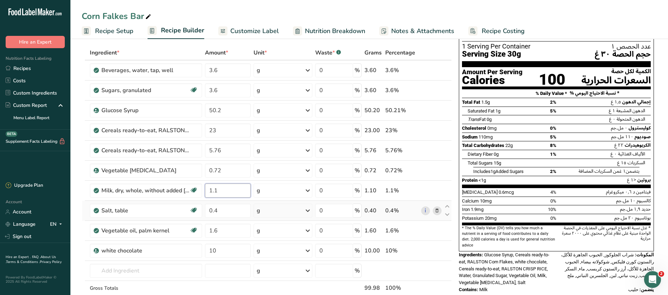
type input "1.1"
click at [240, 220] on div "Ingredient * Amount * Unit * Waste * .a-a{fill:#347362;}.b-a{fill:#fff;} Grams …" at bounding box center [267, 185] width 370 height 280
click at [226, 210] on input "0.4" at bounding box center [228, 211] width 46 height 14
type input "0.32"
click at [240, 267] on div "Ingredient * Amount * Unit * Waste * .a-a{fill:#347362;}.b-a{fill:#fff;} Grams …" at bounding box center [267, 185] width 370 height 280
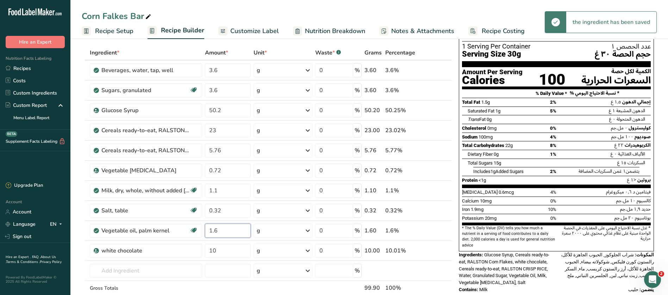
click at [225, 231] on input "1.6" at bounding box center [228, 231] width 46 height 14
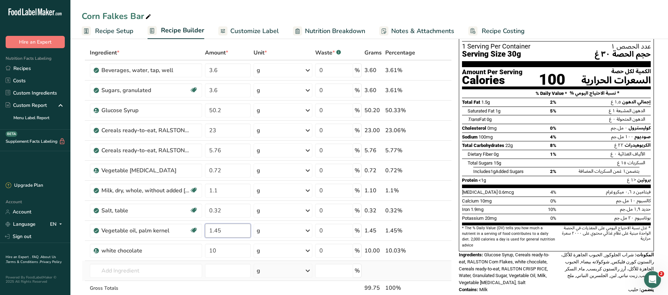
type input "1.45"
click at [442, 280] on div "Ingredient * Amount * Unit * Waste * .a-a{fill:#347362;}.b-a{fill:#fff;} Grams …" at bounding box center [267, 185] width 370 height 280
click at [225, 112] on input "50.2" at bounding box center [228, 110] width 46 height 14
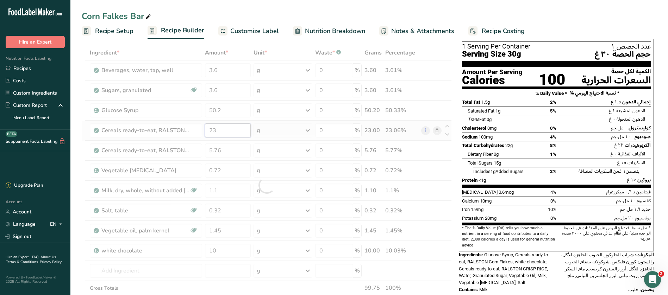
click at [219, 131] on div "Ingredient * Amount * Unit * Waste * .a-a{fill:#347362;}.b-a{fill:#fff;} Grams …" at bounding box center [267, 185] width 370 height 280
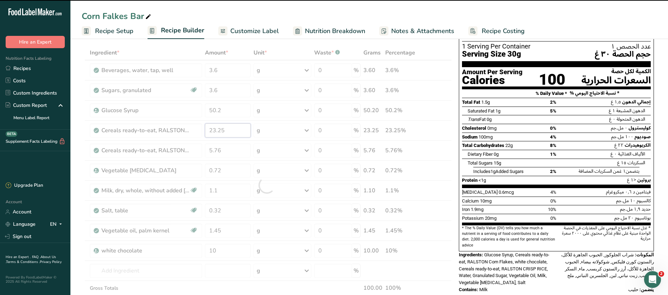
type input "23.25"
click at [444, 276] on div at bounding box center [267, 185] width 370 height 280
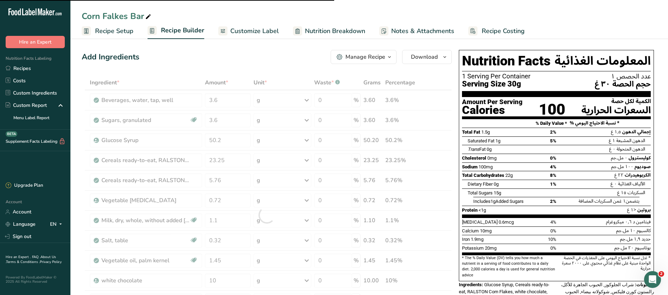
scroll to position [0, 0]
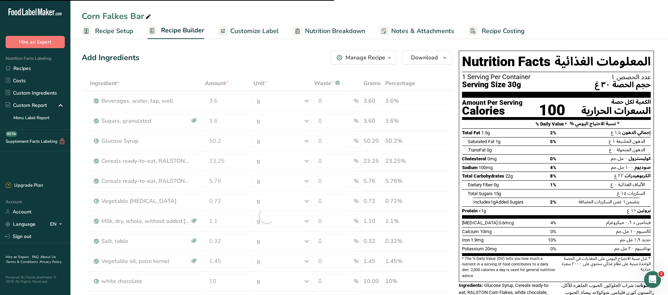
click at [265, 32] on span "Customize Label" at bounding box center [254, 31] width 49 height 10
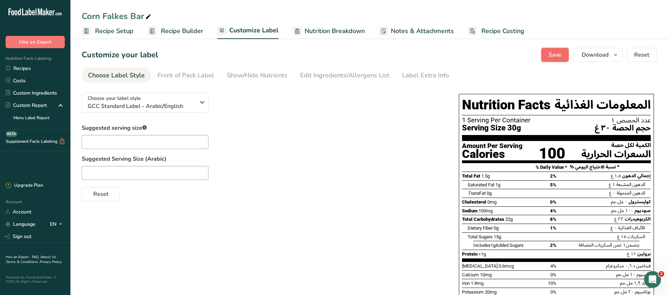
click at [566, 57] on button "Save" at bounding box center [554, 55] width 27 height 14
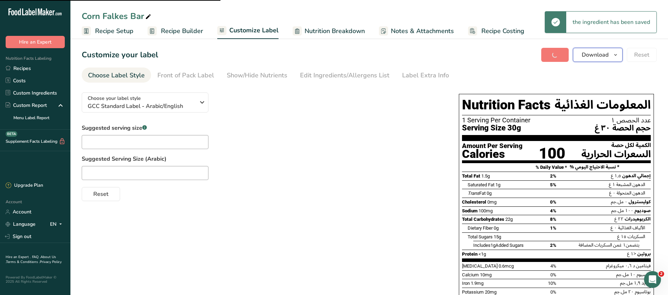
click at [602, 53] on span "Download" at bounding box center [594, 55] width 27 height 8
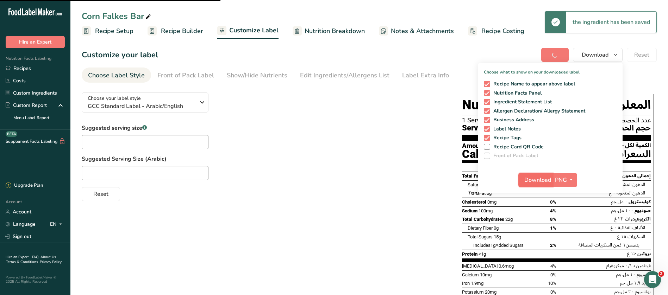
click at [533, 181] on span "Download" at bounding box center [537, 180] width 27 height 8
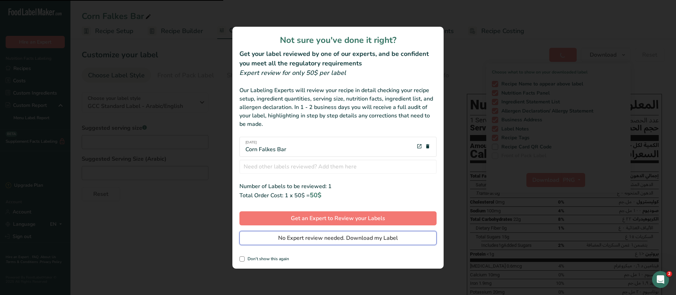
click at [370, 237] on span "No Expert review needed. Download my Label" at bounding box center [338, 238] width 120 height 8
